Goal: Entertainment & Leisure: Consume media (video, audio)

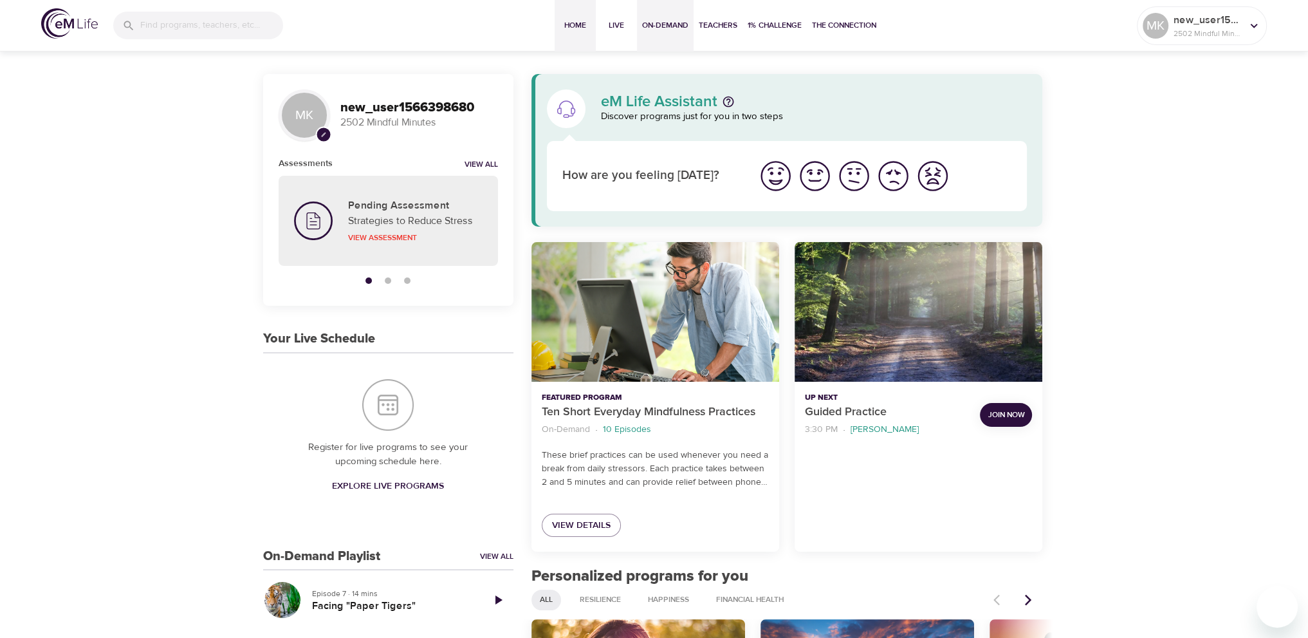
click at [659, 23] on span "On-Demand" at bounding box center [665, 26] width 46 height 14
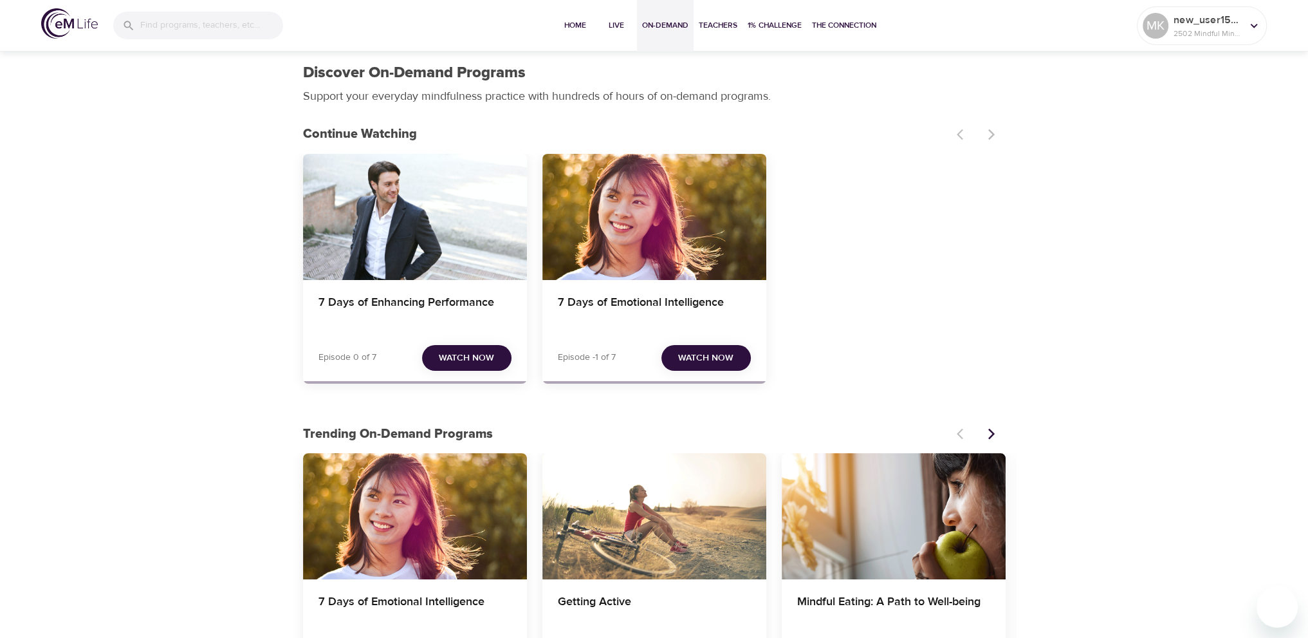
click at [470, 359] on span "Watch Now" at bounding box center [466, 358] width 55 height 16
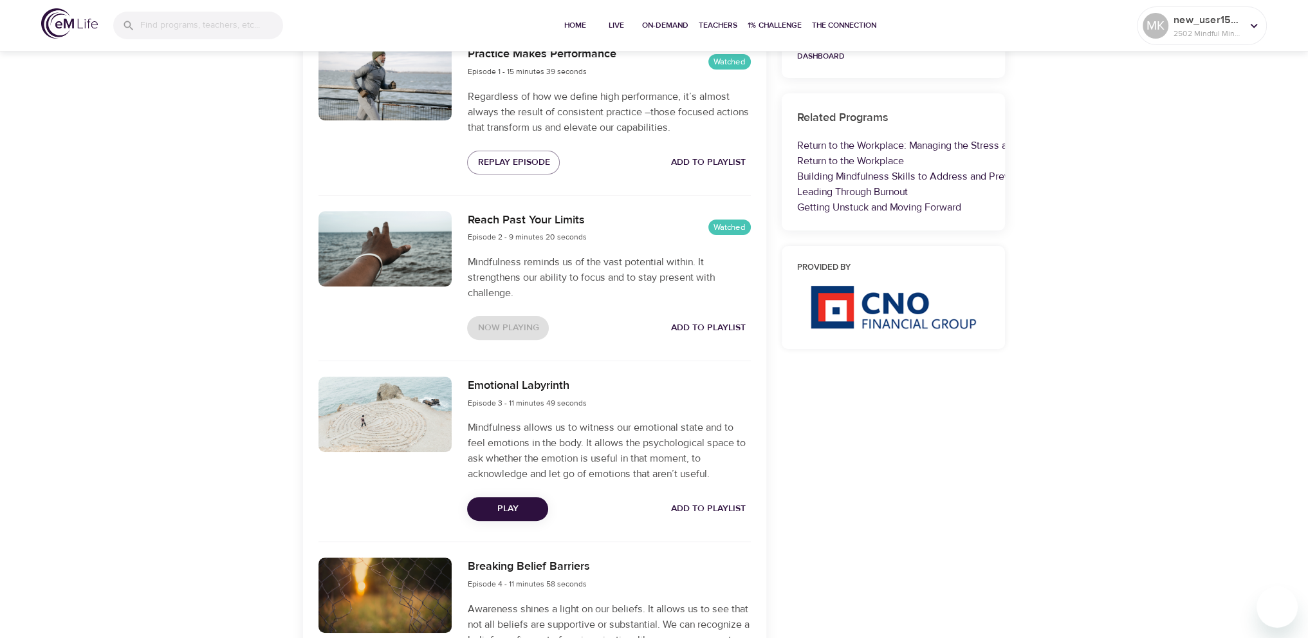
scroll to position [579, 0]
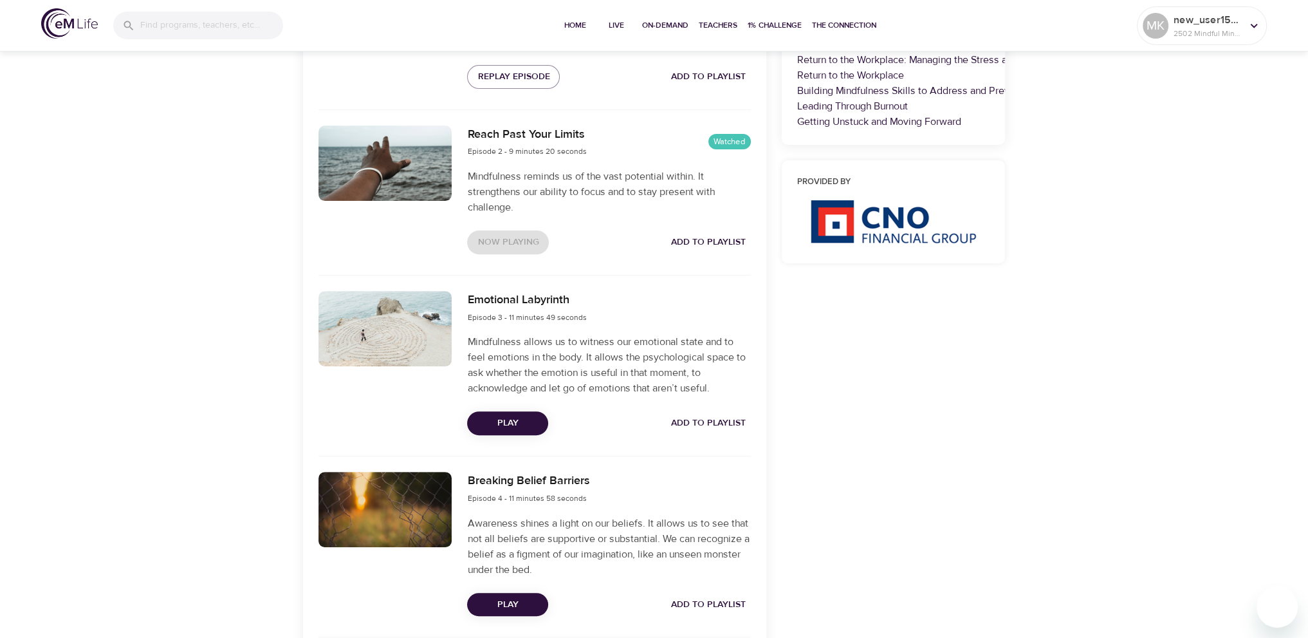
click at [514, 416] on span "Play" at bounding box center [507, 423] width 60 height 16
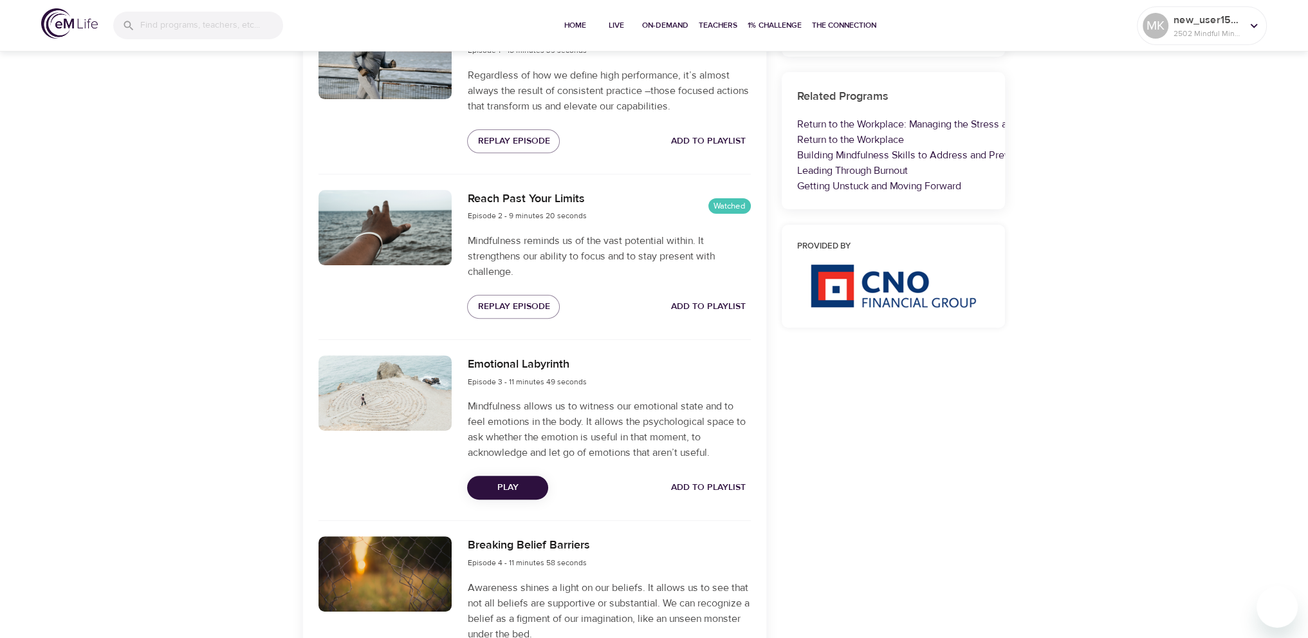
scroll to position [450, 0]
